Goal: Browse casually

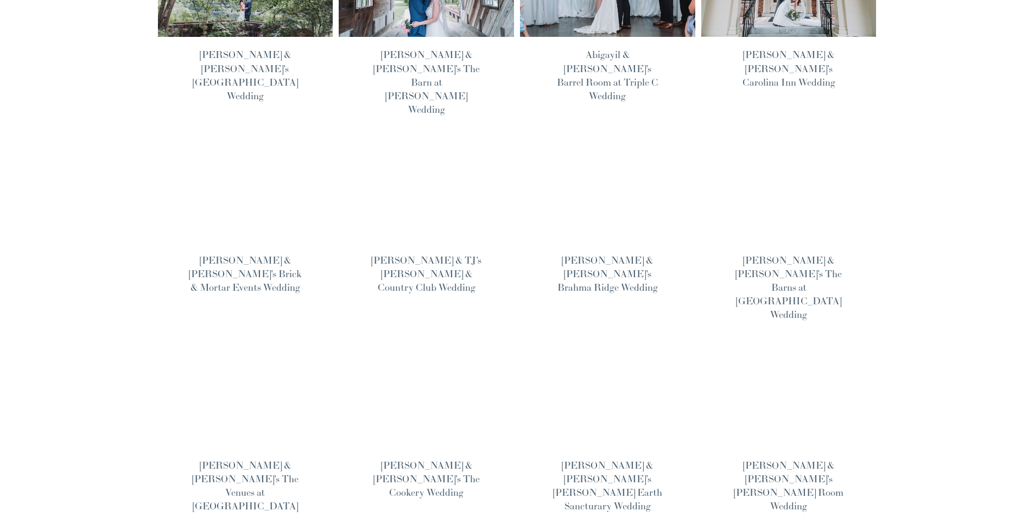
scroll to position [597, 0]
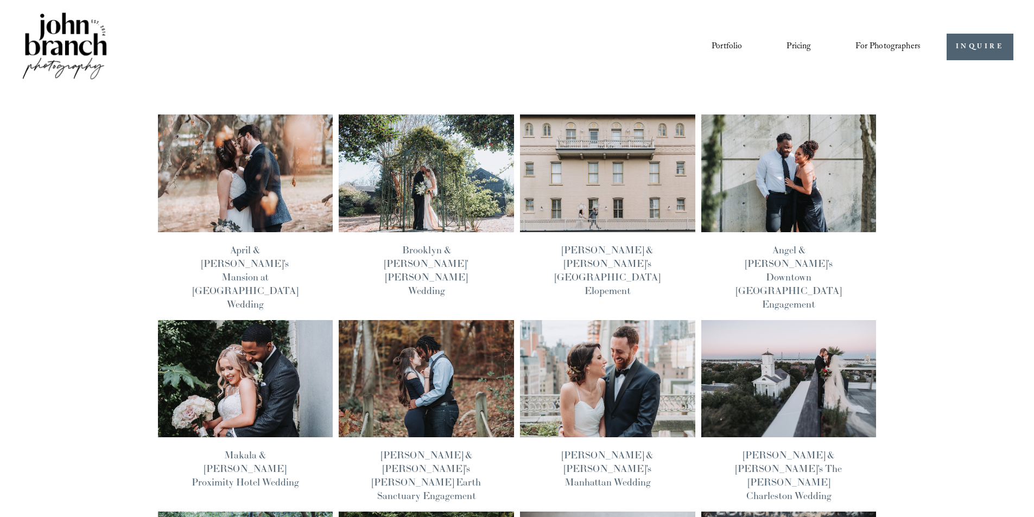
click at [593, 203] on img at bounding box center [607, 173] width 177 height 118
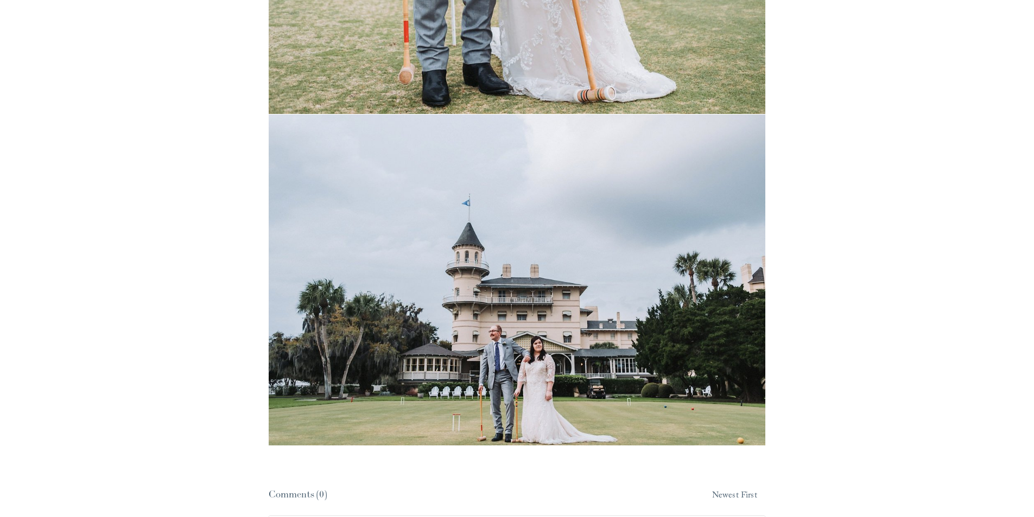
scroll to position [20740, 0]
